Goal: Task Accomplishment & Management: Complete application form

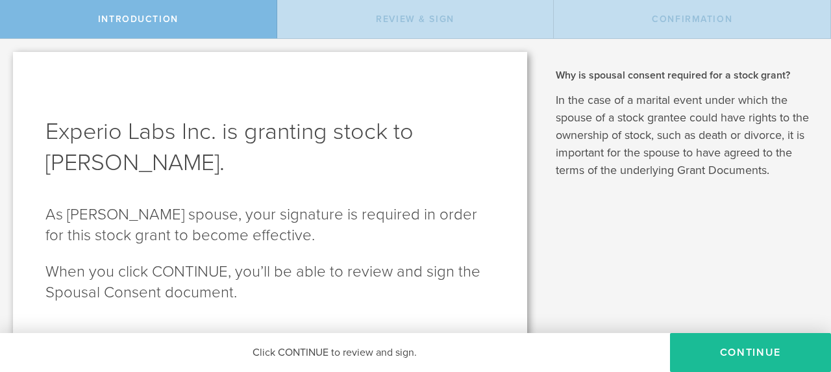
scroll to position [31, 0]
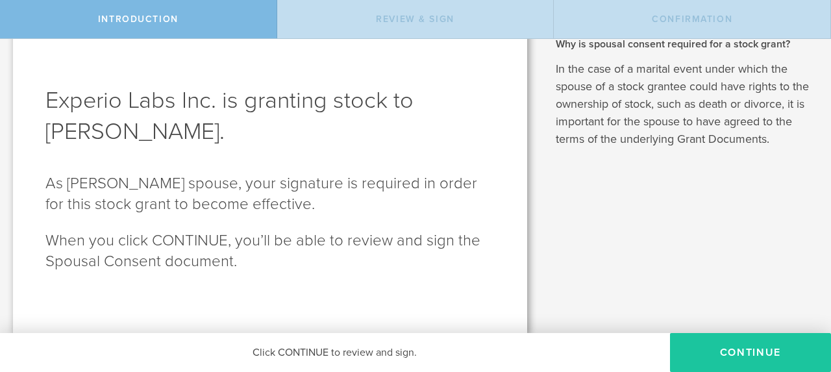
click at [724, 353] on button "CONTINUE" at bounding box center [750, 352] width 161 height 39
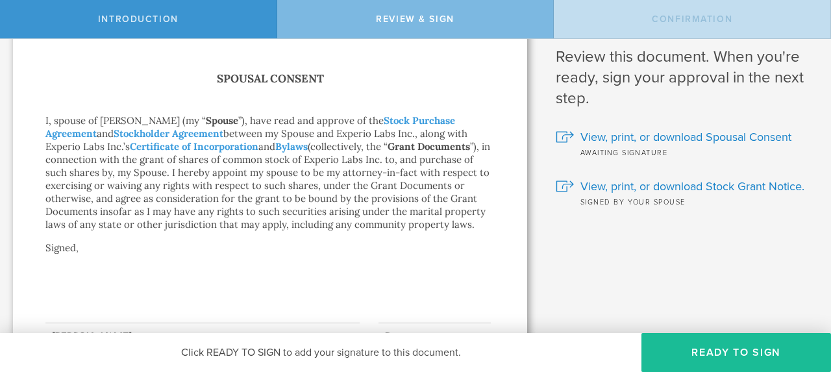
scroll to position [0, 0]
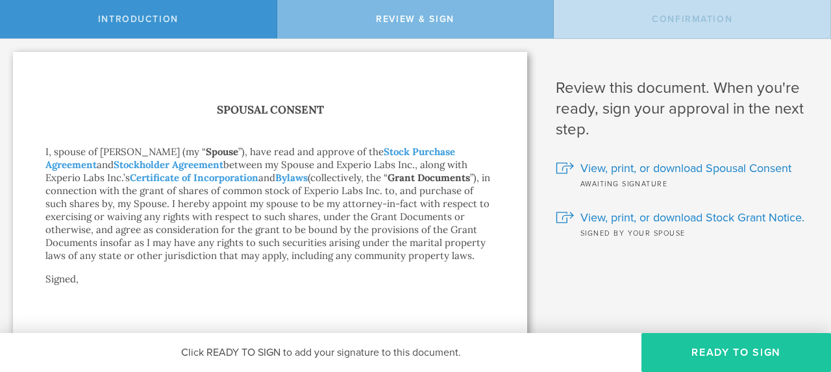
click at [731, 349] on button "Ready to Sign" at bounding box center [737, 352] width 190 height 39
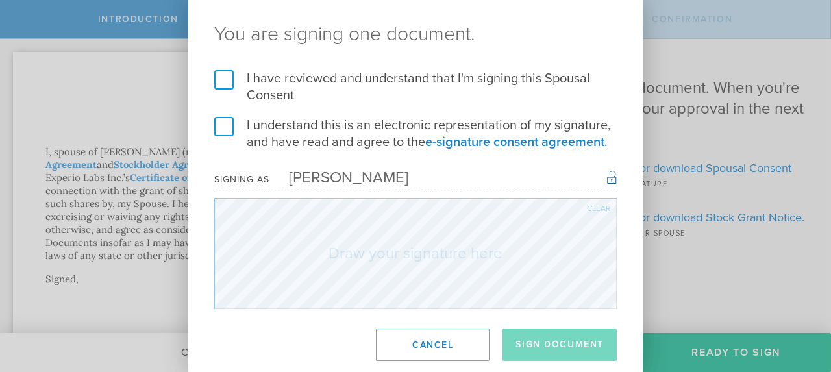
click at [223, 81] on label "I have reviewed and understand that I'm signing this Spousal Consent" at bounding box center [415, 87] width 403 height 34
click at [0, 0] on input "I have reviewed and understand that I'm signing this Spousal Consent" at bounding box center [0, 0] width 0 height 0
click at [218, 127] on label "I understand this is an electronic representation of my signature, and have rea…" at bounding box center [415, 134] width 403 height 34
click at [0, 0] on input "I understand this is an electronic representation of my signature, and have rea…" at bounding box center [0, 0] width 0 height 0
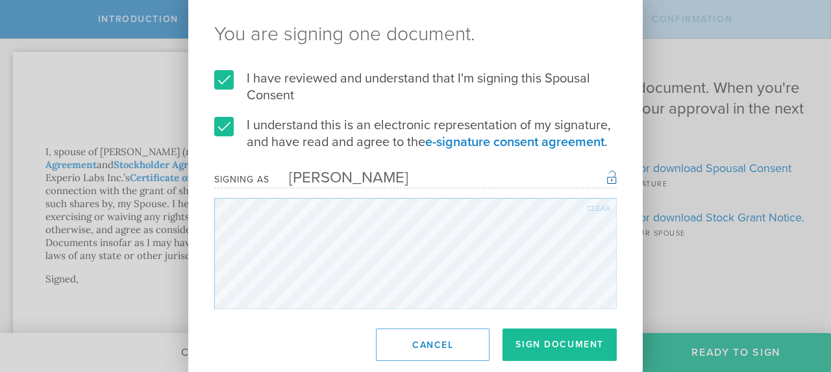
click at [422, 344] on button "Cancel" at bounding box center [433, 345] width 114 height 32
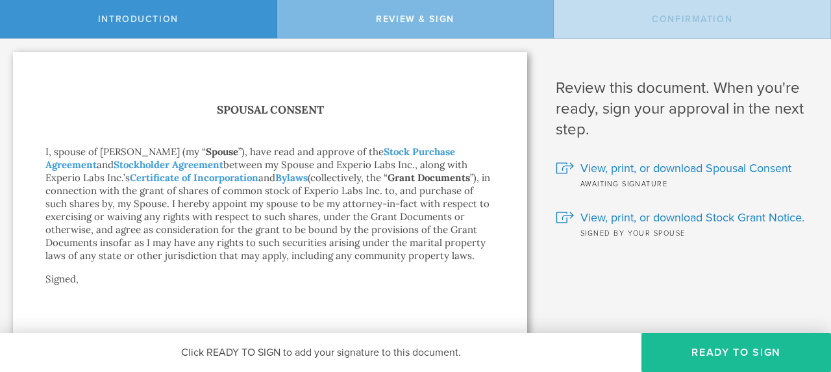
click at [687, 352] on button "Ready to Sign" at bounding box center [737, 352] width 190 height 39
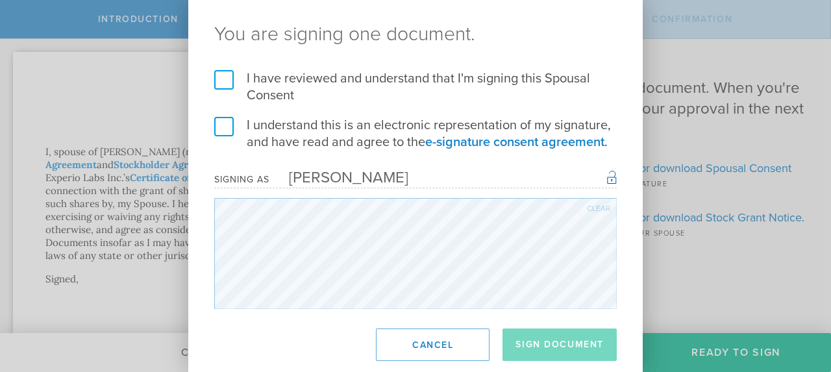
click at [222, 79] on label "I have reviewed and understand that I'm signing this Spousal Consent" at bounding box center [415, 87] width 403 height 34
click at [0, 0] on input "I have reviewed and understand that I'm signing this Spousal Consent" at bounding box center [0, 0] width 0 height 0
click at [220, 123] on label "I understand this is an electronic representation of my signature, and have rea…" at bounding box center [415, 134] width 403 height 34
click at [0, 0] on input "I understand this is an electronic representation of my signature, and have rea…" at bounding box center [0, 0] width 0 height 0
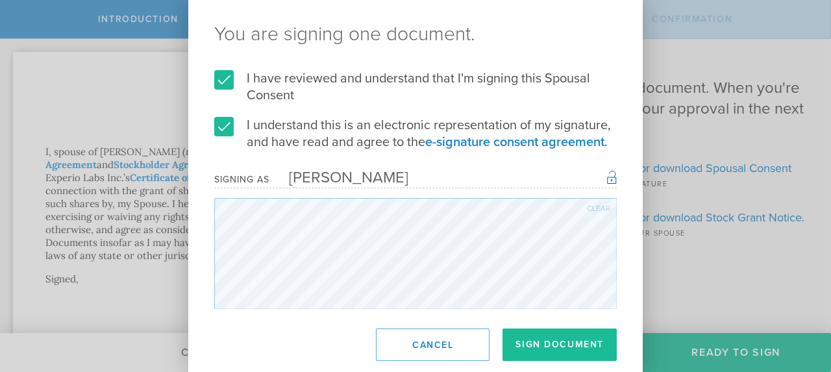
click at [564, 349] on button "Sign Document" at bounding box center [560, 345] width 114 height 32
